Goal: Task Accomplishment & Management: Check status

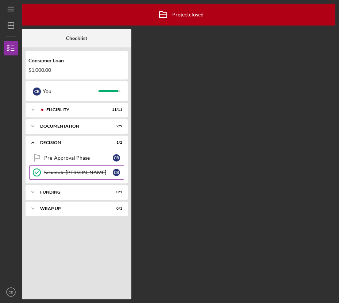
click at [84, 176] on link "Schedule [PERSON_NAME] Schedule [PERSON_NAME] [PERSON_NAME]" at bounding box center [76, 172] width 95 height 15
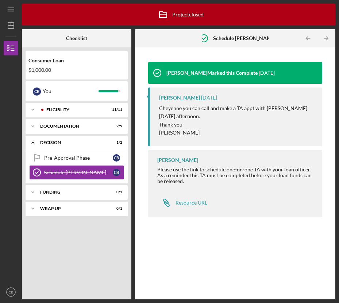
click at [192, 70] on div "[PERSON_NAME] Marked this Complete" at bounding box center [211, 73] width 91 height 6
click at [264, 72] on time "[DATE]" at bounding box center [267, 73] width 16 height 6
click at [78, 154] on link "Pre-Approval Phase Pre-Approval Phase C B" at bounding box center [76, 158] width 95 height 15
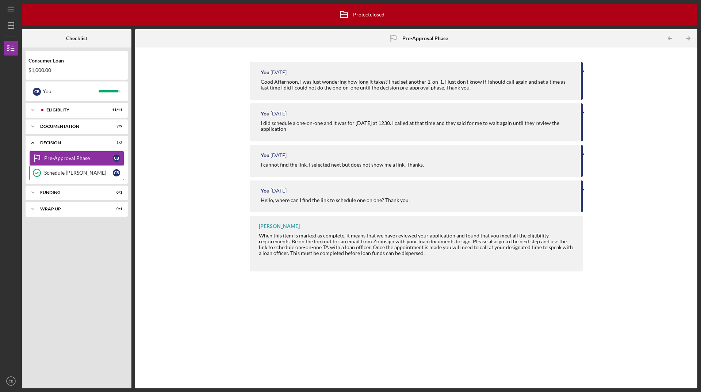
click at [73, 178] on link "Schedule [PERSON_NAME] Schedule [PERSON_NAME] [PERSON_NAME]" at bounding box center [76, 172] width 95 height 15
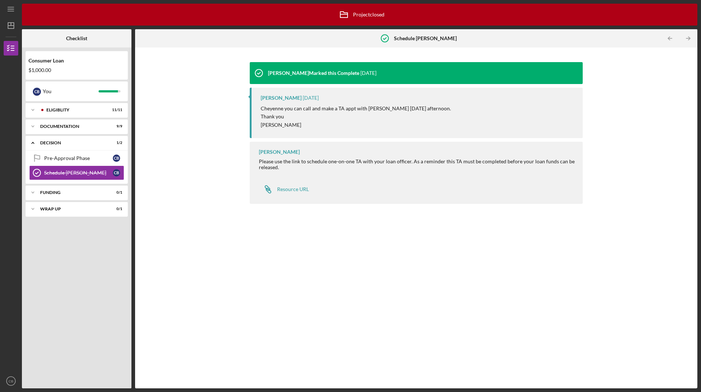
click at [339, 38] on b "Schedule [PERSON_NAME]" at bounding box center [425, 38] width 63 height 6
click at [339, 41] on circle at bounding box center [384, 38] width 7 height 7
drag, startPoint x: 331, startPoint y: 100, endPoint x: 308, endPoint y: 148, distance: 52.9
click at [331, 101] on div "[PERSON_NAME] [DATE] Cheyenne you can call and make a TA appt with [PERSON_NAME…" at bounding box center [416, 113] width 333 height 50
click at [287, 190] on div "Resource URL" at bounding box center [293, 189] width 32 height 6
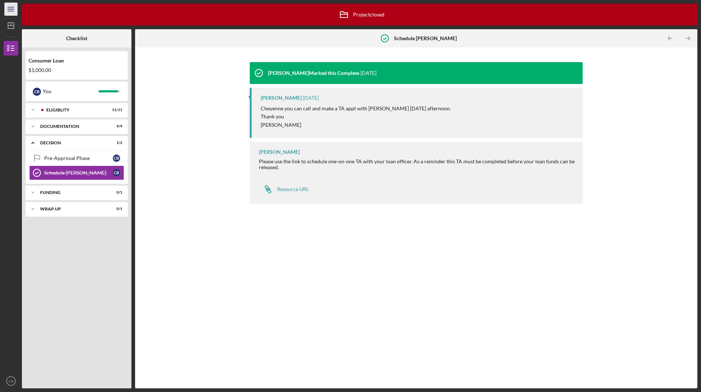
click at [14, 9] on icon "Icon/Menu" at bounding box center [11, 9] width 16 height 16
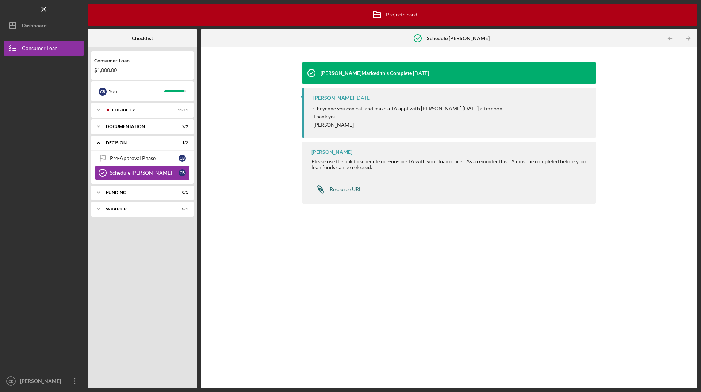
click at [339, 189] on div "Resource URL" at bounding box center [346, 189] width 32 height 6
